Goal: Information Seeking & Learning: Learn about a topic

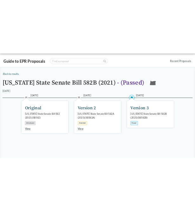
scroll to position [13, 0]
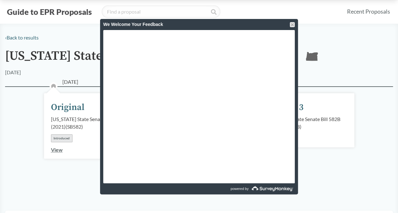
click at [292, 25] on div at bounding box center [292, 24] width 5 height 5
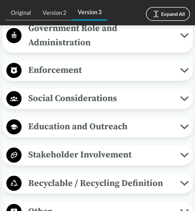
scroll to position [707, 0]
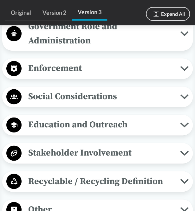
click at [91, 97] on span "Social Considerations" at bounding box center [101, 96] width 158 height 14
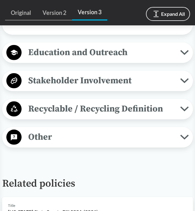
scroll to position [945, 0]
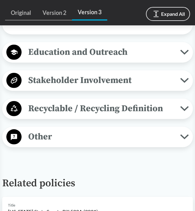
click at [67, 116] on span "Recyclable / Recycling Definition" at bounding box center [101, 108] width 158 height 14
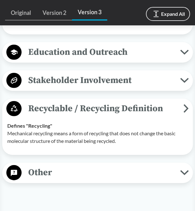
click at [69, 87] on span "Stakeholder Involvement" at bounding box center [101, 80] width 158 height 14
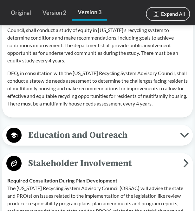
scroll to position [855, 0]
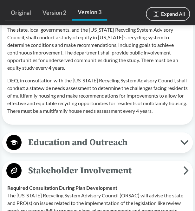
click at [68, 139] on div "Education and Outreach End-of-Life Instructions The program plan requires PRO-d…" at bounding box center [97, 142] width 190 height 21
click at [67, 149] on span "Education and Outreach" at bounding box center [101, 142] width 158 height 14
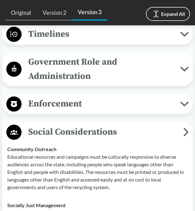
scroll to position [659, 0]
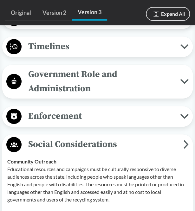
click at [60, 106] on div "Enforcement Reporting Requirements No later than [DATE] of each year, a PRO mus…" at bounding box center [97, 116] width 190 height 21
click at [60, 112] on span "Enforcement" at bounding box center [101, 116] width 158 height 14
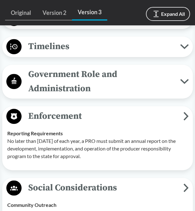
scroll to position [584, 0]
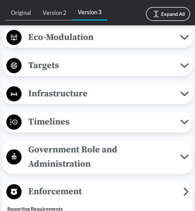
click at [70, 116] on span "Timelines" at bounding box center [101, 122] width 158 height 14
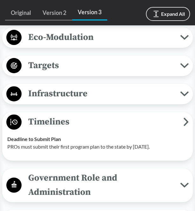
click at [63, 91] on span "Infrastructure" at bounding box center [101, 93] width 158 height 14
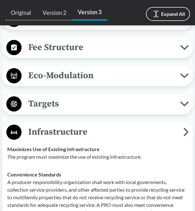
scroll to position [544, 0]
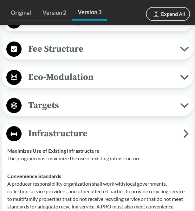
click at [51, 77] on span "Eco-Modulation" at bounding box center [101, 77] width 158 height 14
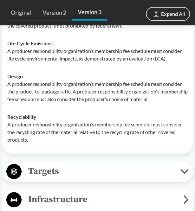
scroll to position [636, 0]
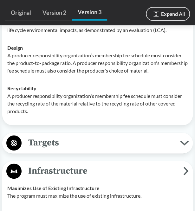
click at [55, 147] on span "Targets" at bounding box center [101, 142] width 158 height 14
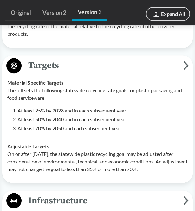
scroll to position [743, 0]
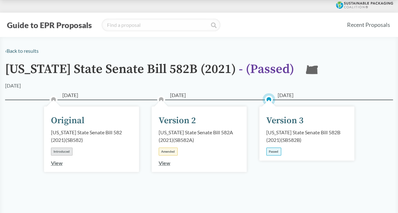
click at [274, 153] on div "Passed" at bounding box center [273, 152] width 15 height 8
click at [276, 128] on div "[DATE] Version 3 [US_STATE] State Senate Bill 582B (2021) ( SB582B ) Passed" at bounding box center [306, 134] width 95 height 54
click at [279, 120] on div "Version 3" at bounding box center [284, 120] width 37 height 13
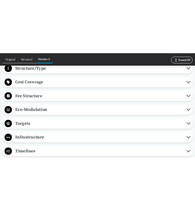
scroll to position [330, 0]
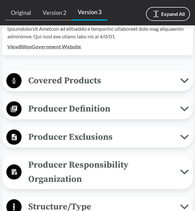
click at [48, 81] on span "Covered Products" at bounding box center [101, 80] width 158 height 14
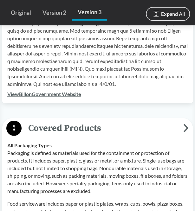
scroll to position [282, 0]
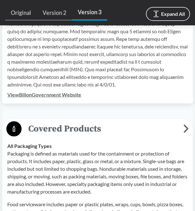
click at [56, 121] on button "Covered Products" at bounding box center [97, 129] width 186 height 16
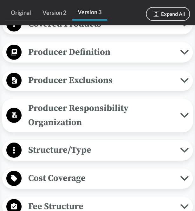
scroll to position [388, 0]
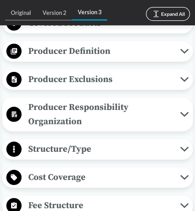
click at [81, 117] on span "Producer Responsibility Organization" at bounding box center [101, 114] width 158 height 28
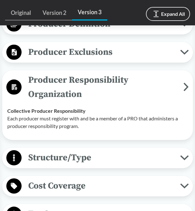
scroll to position [416, 0]
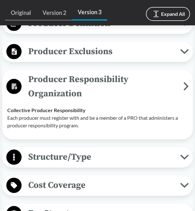
click at [90, 93] on span "Producer Responsibility Organization" at bounding box center [102, 86] width 161 height 28
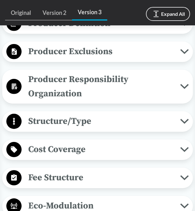
click at [82, 147] on span "Cost Coverage" at bounding box center [101, 149] width 158 height 14
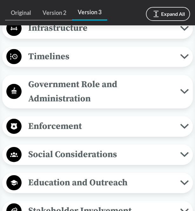
scroll to position [829, 0]
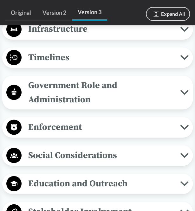
click at [48, 123] on span "Enforcement" at bounding box center [101, 127] width 158 height 14
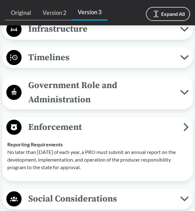
click at [48, 123] on span "Enforcement" at bounding box center [102, 127] width 161 height 14
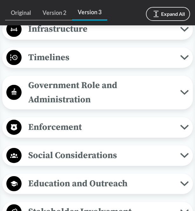
click at [46, 95] on span "Government Role and Administration" at bounding box center [101, 92] width 158 height 28
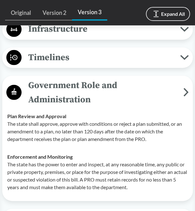
click at [46, 95] on span "Government Role and Administration" at bounding box center [102, 92] width 161 height 28
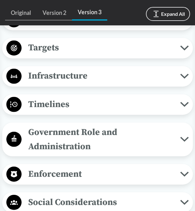
scroll to position [780, 0]
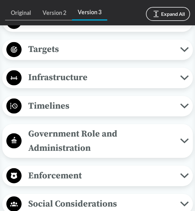
click at [43, 101] on span "Timelines" at bounding box center [101, 105] width 158 height 14
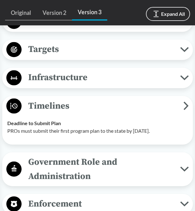
scroll to position [740, 0]
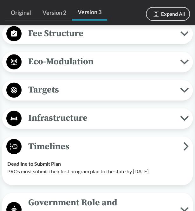
click at [35, 116] on span "Infrastructure" at bounding box center [101, 118] width 158 height 14
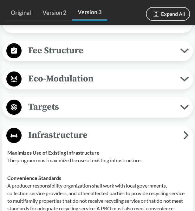
scroll to position [716, 0]
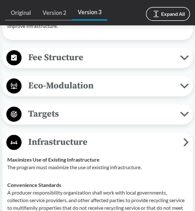
click at [47, 90] on span "Eco-Modulation" at bounding box center [101, 86] width 158 height 14
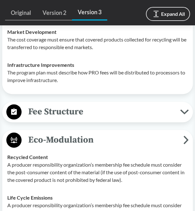
scroll to position [652, 0]
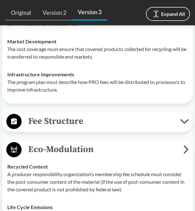
click at [44, 119] on span "Fee Structure" at bounding box center [101, 121] width 158 height 14
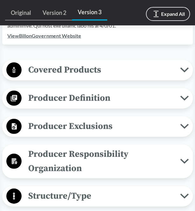
scroll to position [341, 0]
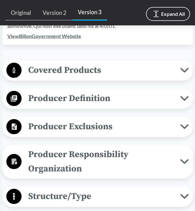
click at [110, 70] on span "Covered Products" at bounding box center [101, 70] width 158 height 14
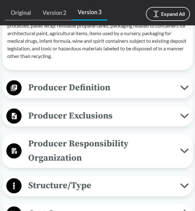
scroll to position [645, 0]
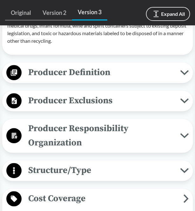
click at [98, 142] on span "Producer Responsibility Organization" at bounding box center [101, 135] width 158 height 28
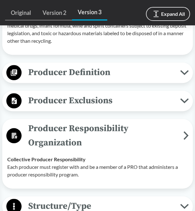
scroll to position [664, 0]
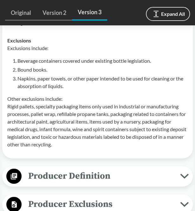
click at [64, 177] on span "Producer Definition" at bounding box center [101, 176] width 158 height 14
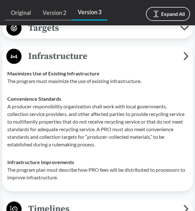
scroll to position [1536, 0]
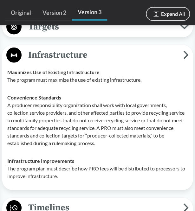
click at [67, 34] on span "Targets" at bounding box center [101, 27] width 158 height 14
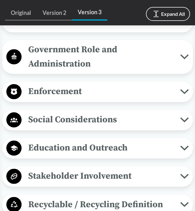
scroll to position [1860, 0]
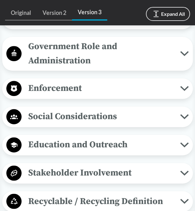
click at [55, 95] on span "Enforcement" at bounding box center [101, 88] width 158 height 14
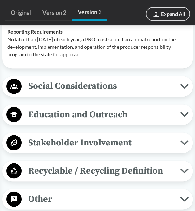
scroll to position [1928, 0]
